Goal: Download file/media

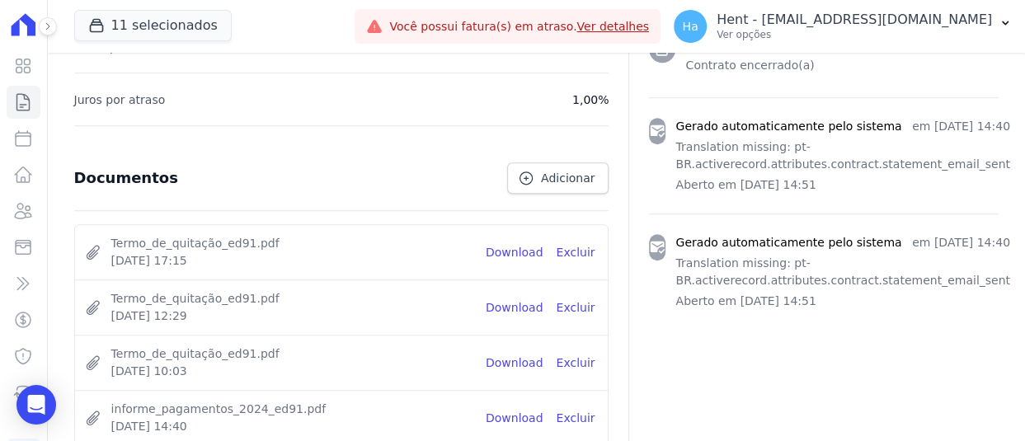
scroll to position [907, 0]
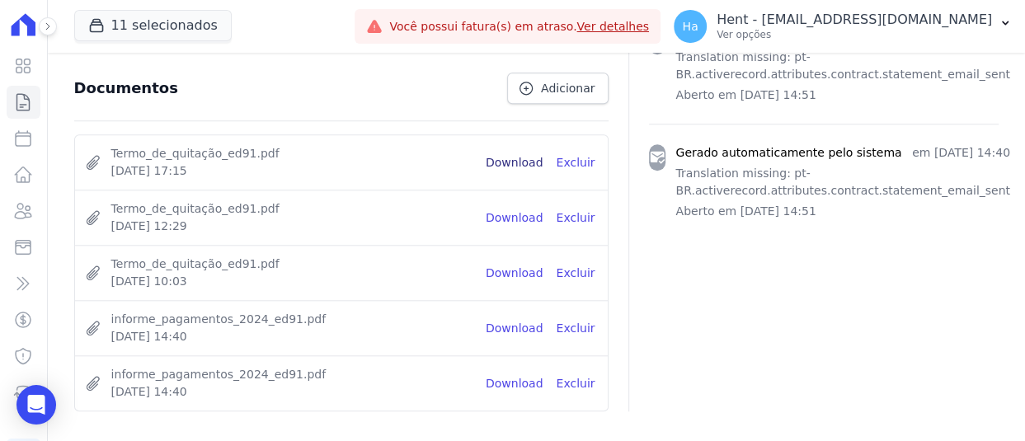
click at [517, 155] on link "Download" at bounding box center [515, 162] width 58 height 17
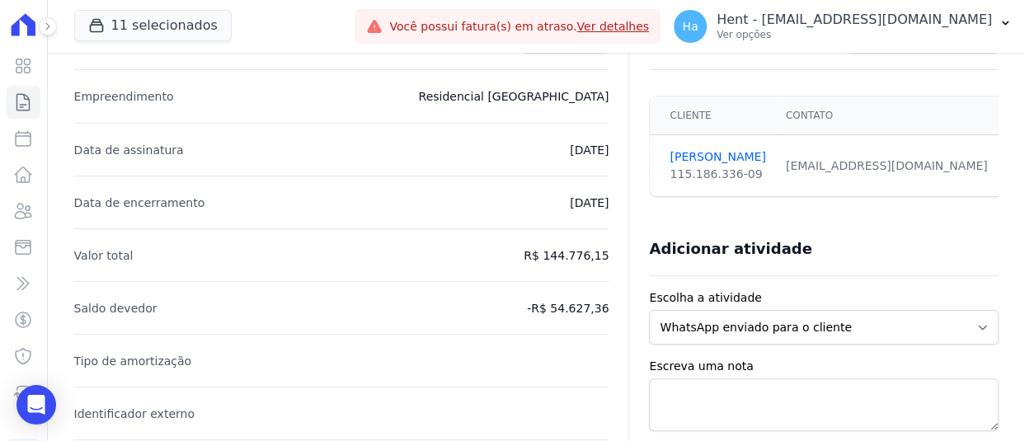
scroll to position [0, 0]
